Goal: Task Accomplishment & Management: Complete application form

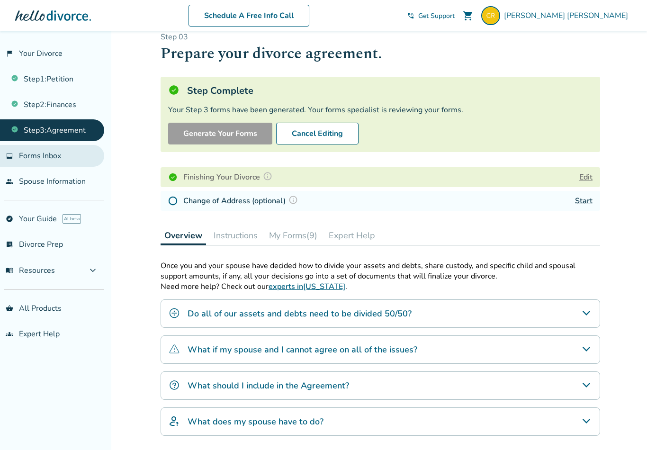
click at [48, 160] on span "Forms Inbox" at bounding box center [40, 156] width 42 height 10
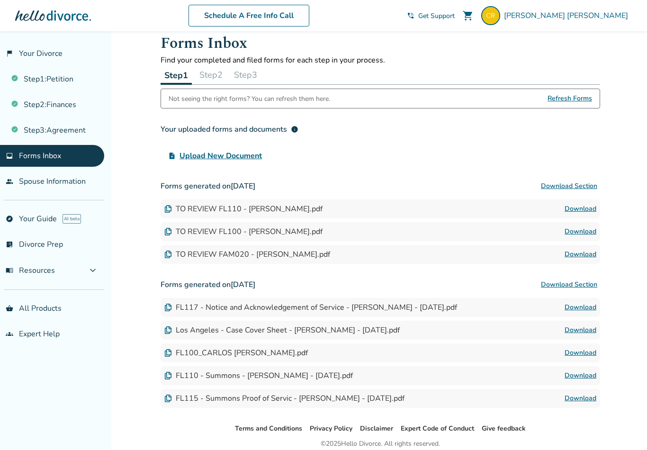
click at [208, 80] on button "Step 2" at bounding box center [211, 74] width 31 height 19
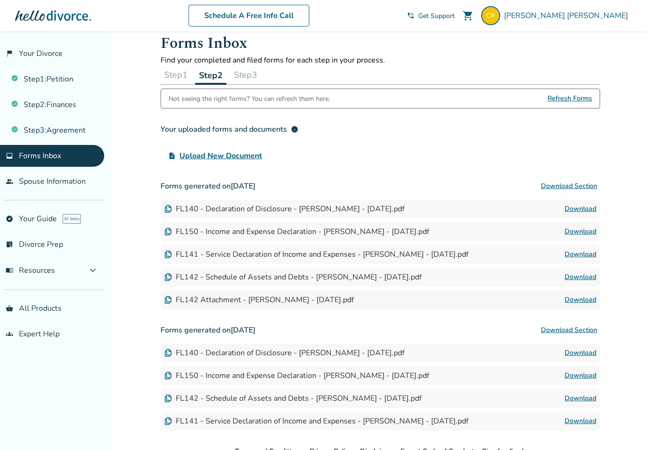
click at [252, 80] on button "Step 3" at bounding box center [245, 74] width 31 height 19
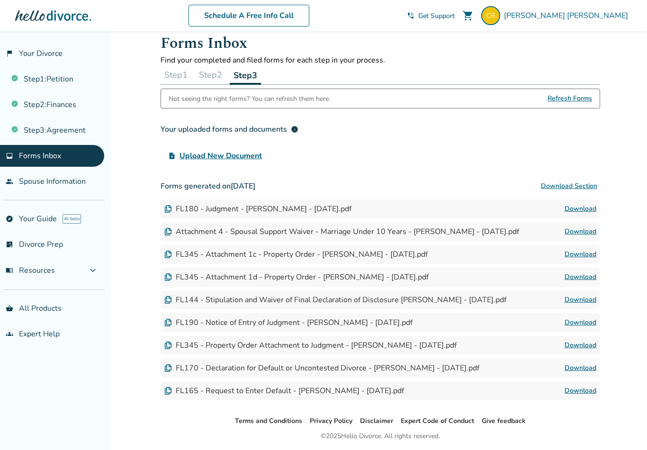
click at [285, 235] on div "Attachment 4 - Spousal Support Waiver - Marriage Under 10 Years - [PERSON_NAME]…" at bounding box center [341, 231] width 355 height 10
click at [587, 212] on link "Download" at bounding box center [581, 208] width 32 height 11
click at [584, 234] on link "Download" at bounding box center [581, 231] width 32 height 11
click at [573, 254] on link "Download" at bounding box center [581, 254] width 32 height 11
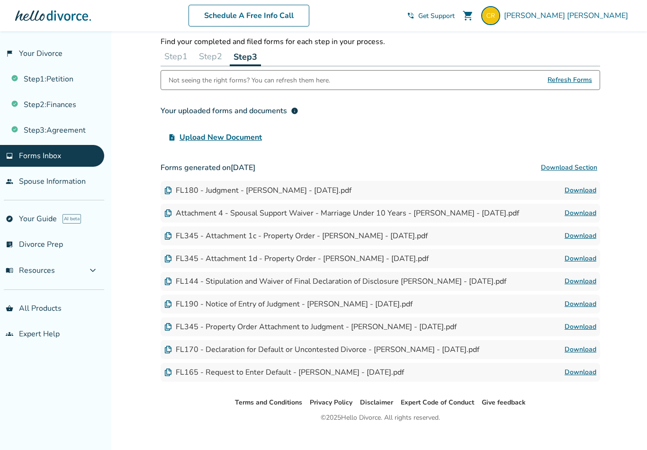
click at [574, 305] on link "Download" at bounding box center [581, 303] width 32 height 11
click at [578, 284] on link "Download" at bounding box center [581, 281] width 32 height 11
click at [340, 374] on div "FL165 - Request to Enter Default - [PERSON_NAME] - [DATE].pdf" at bounding box center [284, 373] width 240 height 10
click at [575, 379] on link "Download" at bounding box center [581, 372] width 32 height 11
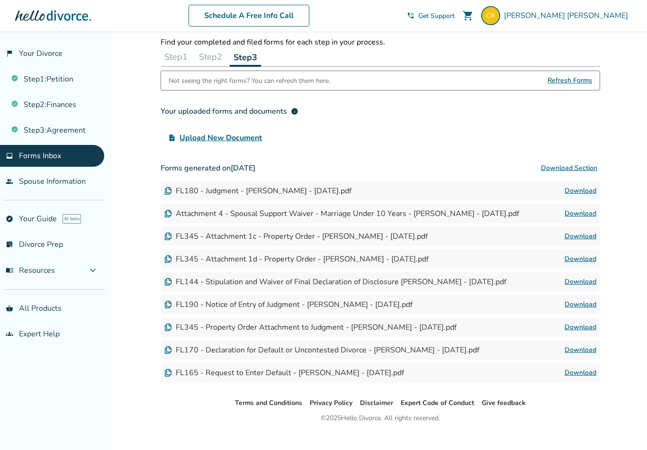
click at [211, 61] on button "Step 2" at bounding box center [210, 56] width 31 height 19
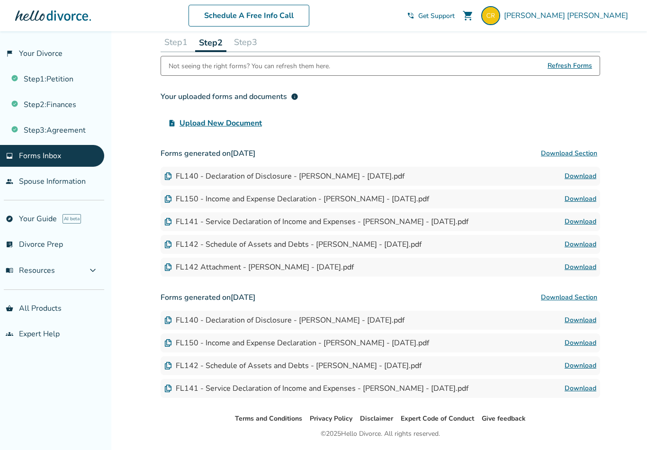
scroll to position [63, 0]
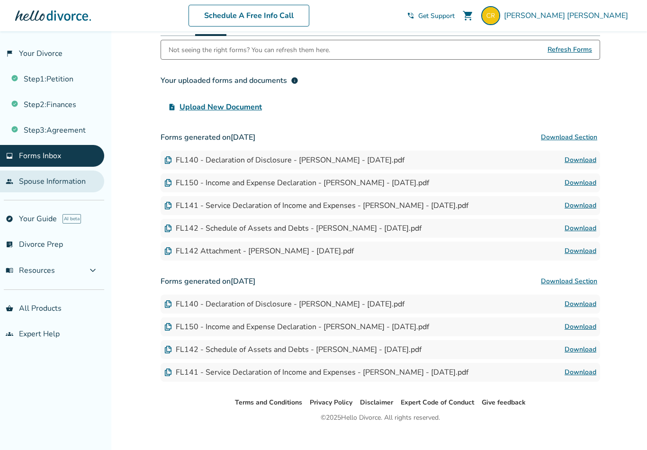
click at [71, 185] on link "people Spouse Information" at bounding box center [52, 182] width 104 height 22
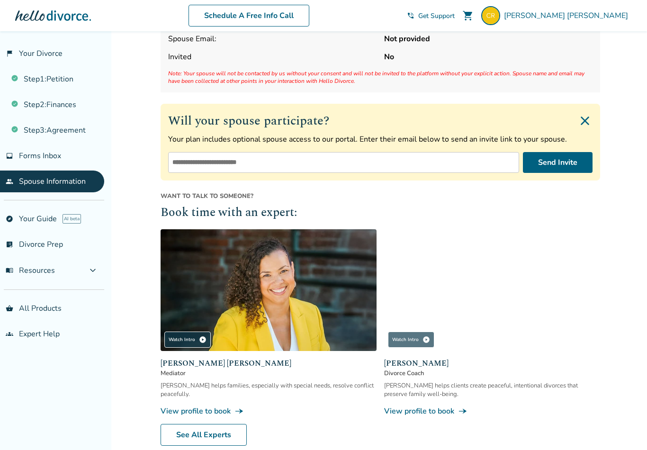
scroll to position [61, 0]
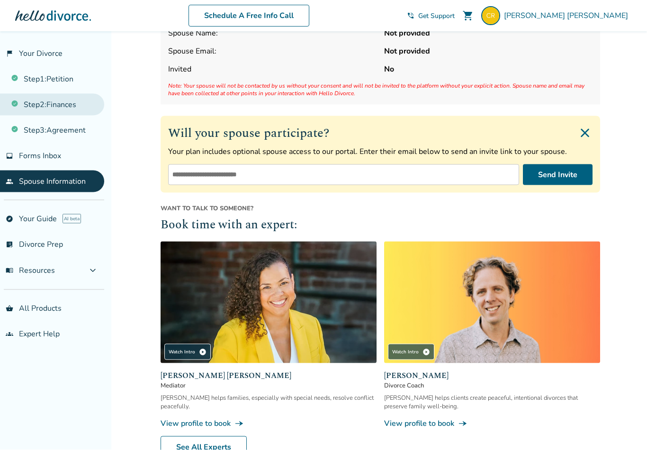
click at [66, 108] on link "Step 2 : Finances" at bounding box center [52, 105] width 104 height 22
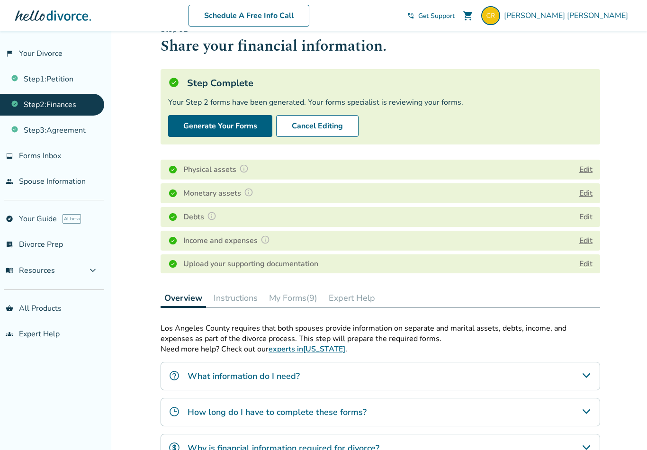
scroll to position [13, 0]
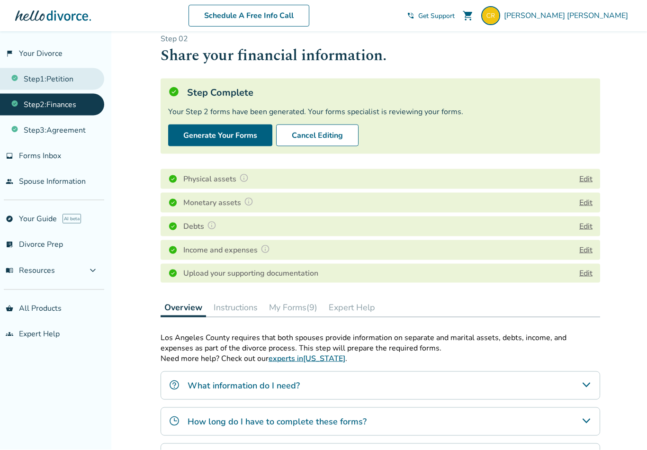
click at [68, 81] on link "Step 1 : Petition" at bounding box center [52, 79] width 104 height 22
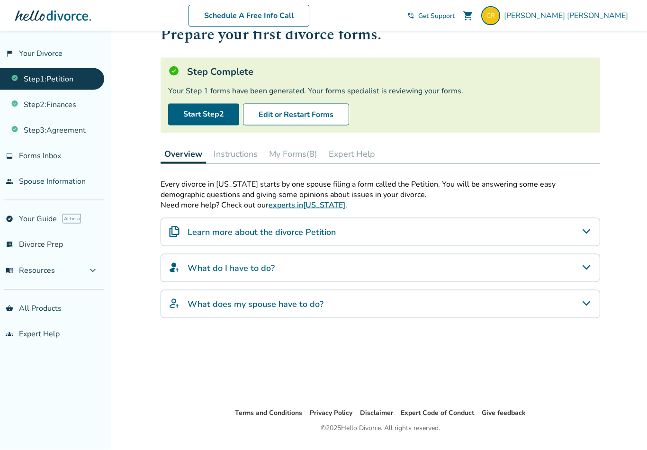
scroll to position [34, 0]
click at [71, 110] on link "Step 2 : Finances" at bounding box center [52, 105] width 104 height 22
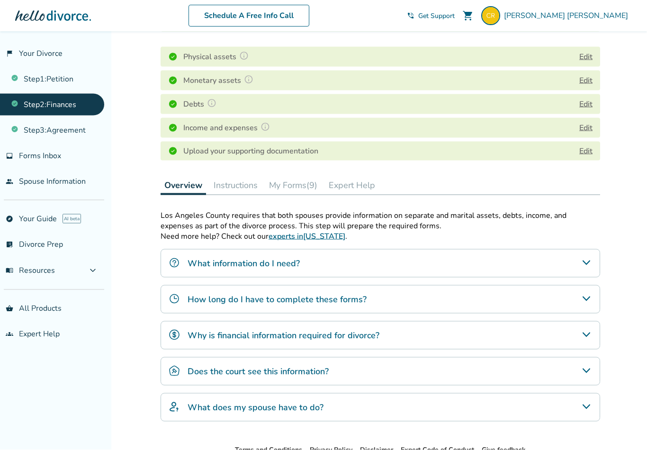
click at [304, 182] on button "My Forms (9)" at bounding box center [293, 185] width 56 height 19
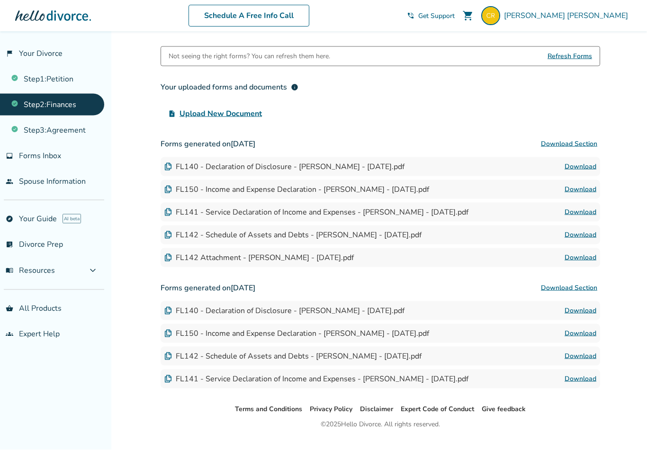
scroll to position [288, 0]
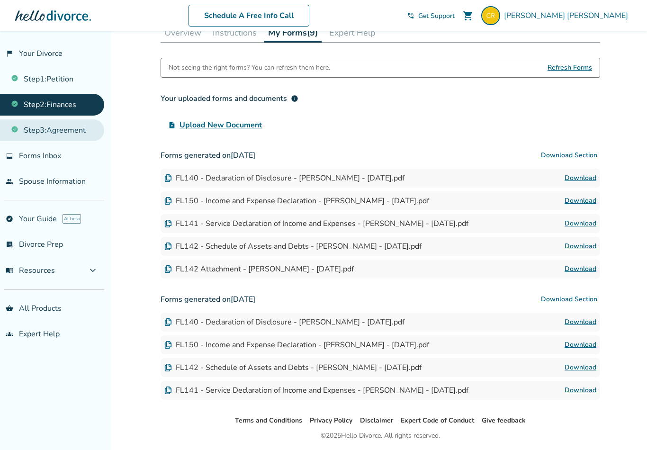
click at [70, 133] on link "Step 3 : Agreement" at bounding box center [52, 130] width 104 height 22
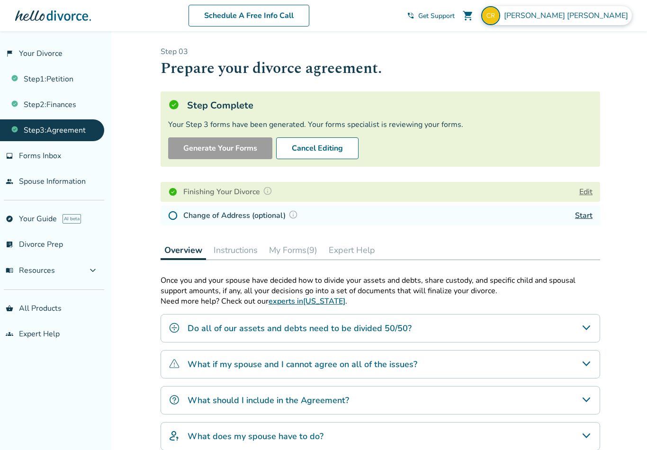
click at [615, 14] on span "[PERSON_NAME]" at bounding box center [568, 15] width 128 height 10
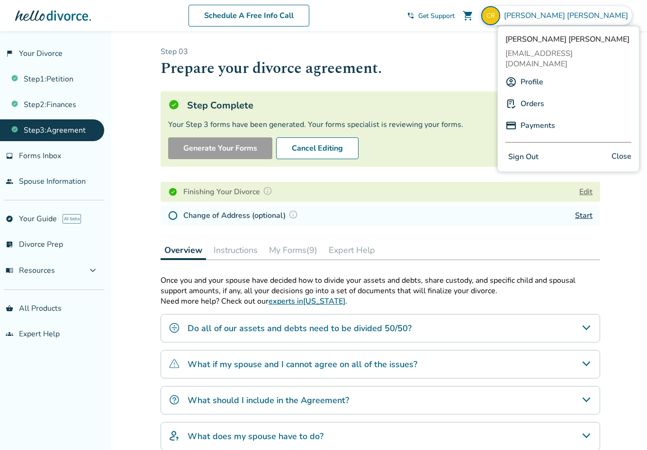
click at [536, 151] on button "Sign Out" at bounding box center [523, 157] width 36 height 14
